Goal: Task Accomplishment & Management: Complete application form

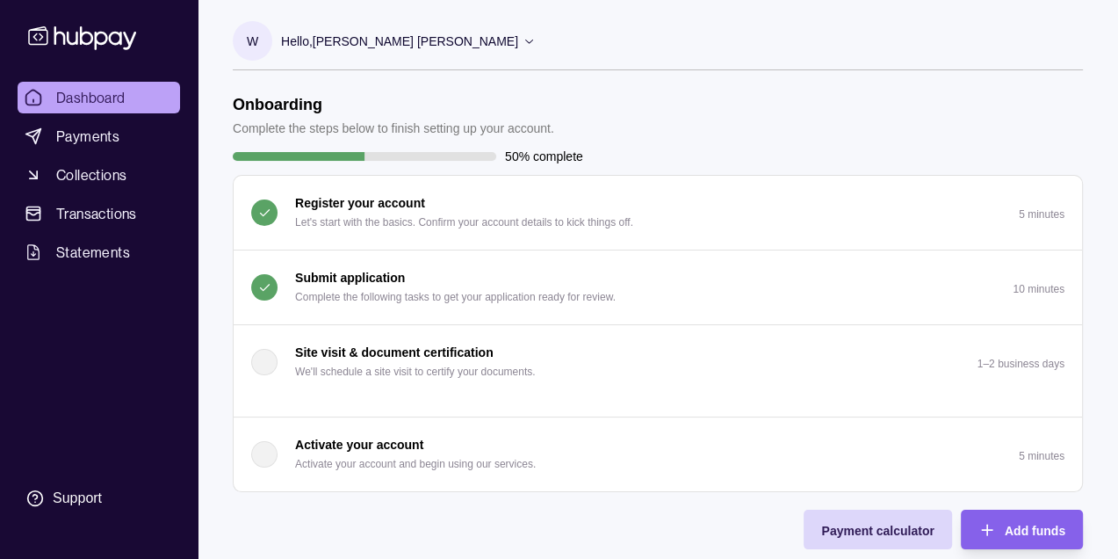
click at [575, 281] on div "Submit application Complete the following tasks to get your application ready f…" at bounding box center [455, 287] width 321 height 39
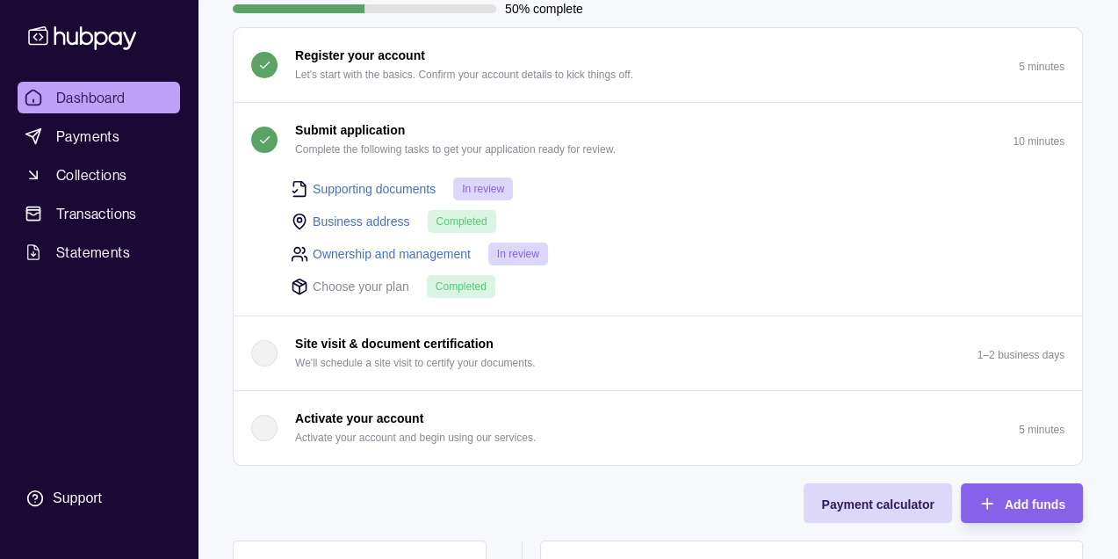
scroll to position [351, 0]
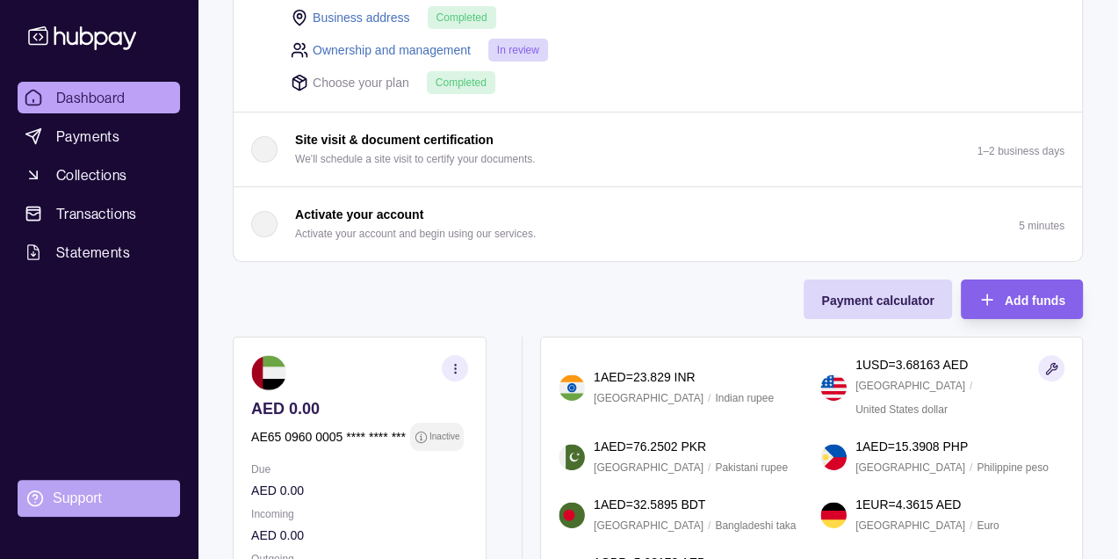
click at [68, 490] on div "Support" at bounding box center [77, 497] width 49 height 19
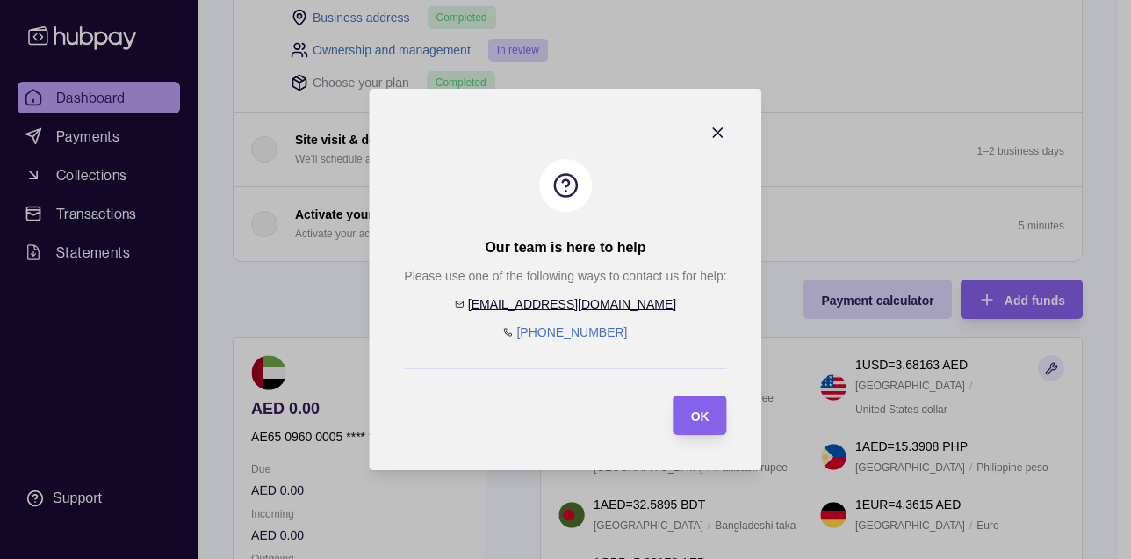
click at [717, 136] on icon "button" at bounding box center [719, 133] width 18 height 18
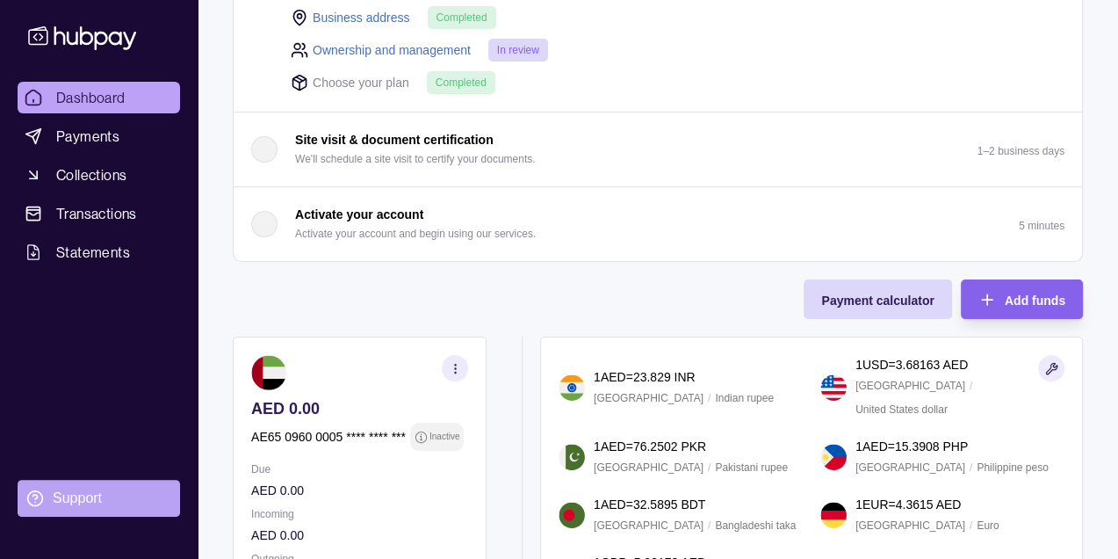
click at [54, 497] on div "Support" at bounding box center [77, 497] width 49 height 19
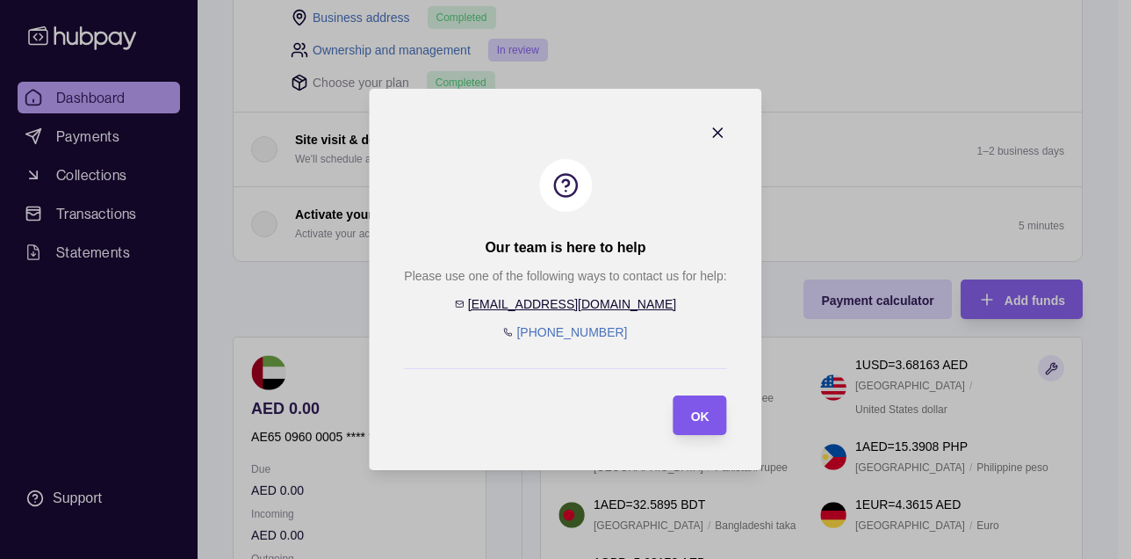
click at [713, 422] on section "OK" at bounding box center [701, 415] width 54 height 40
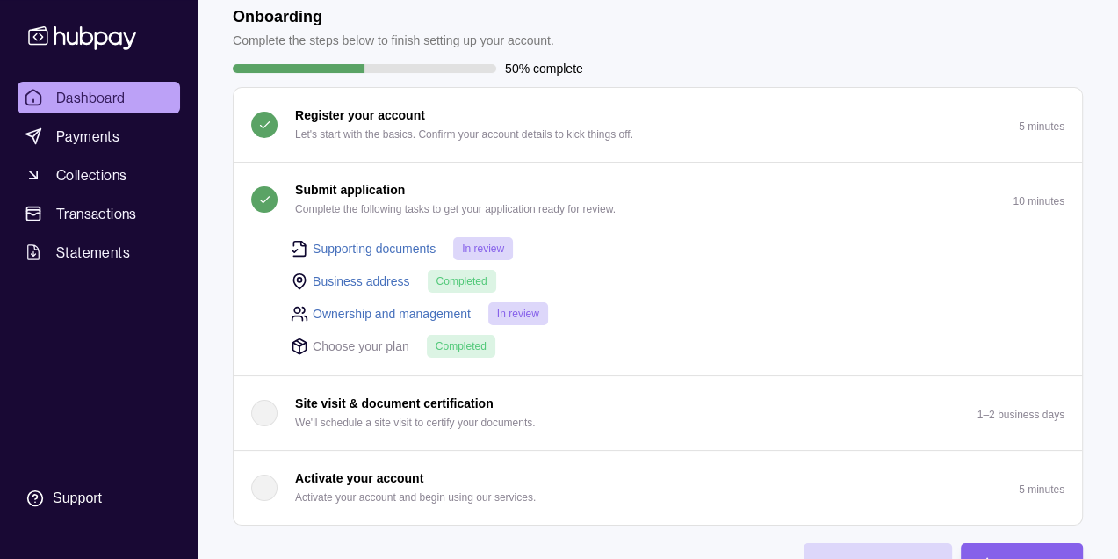
scroll to position [0, 0]
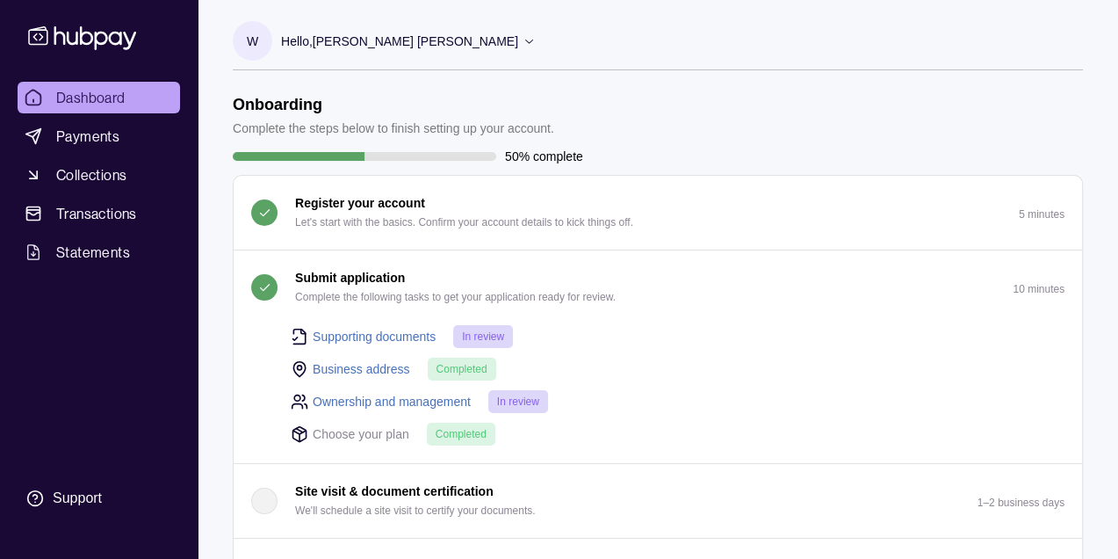
click at [460, 432] on span "Completed" at bounding box center [461, 434] width 51 height 12
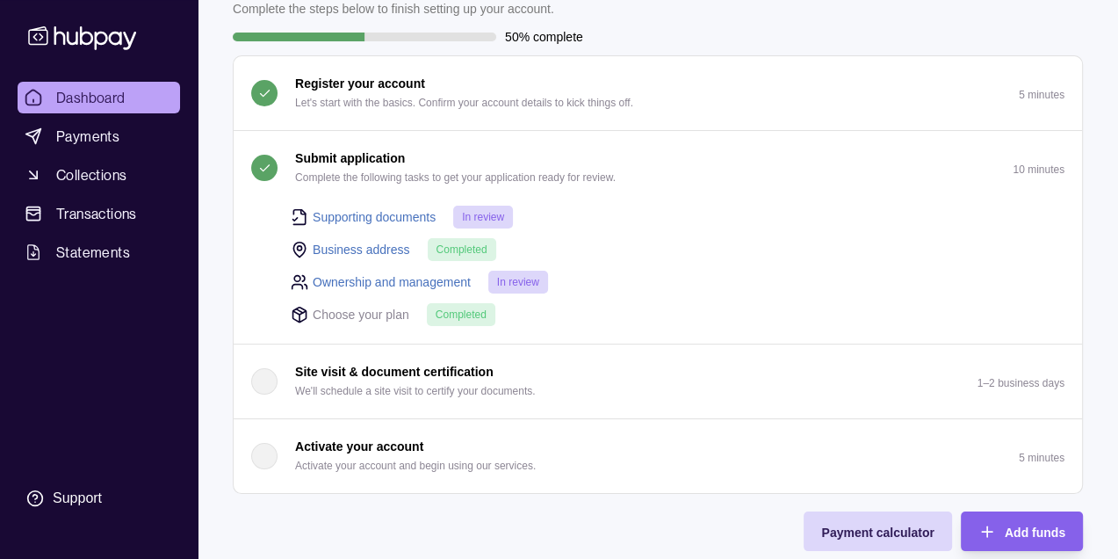
scroll to position [176, 0]
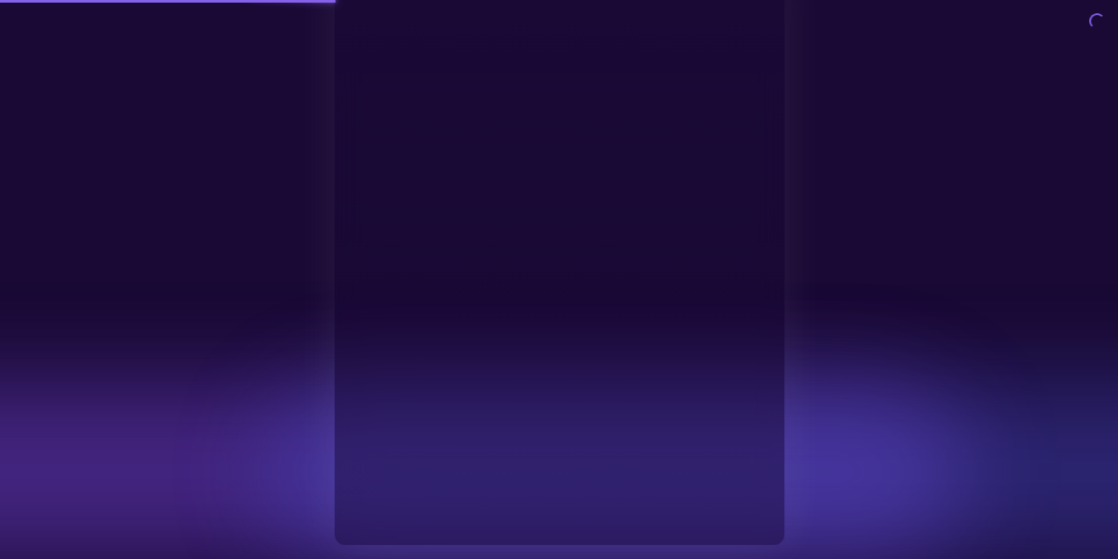
type input "**********"
